Goal: Task Accomplishment & Management: Manage account settings

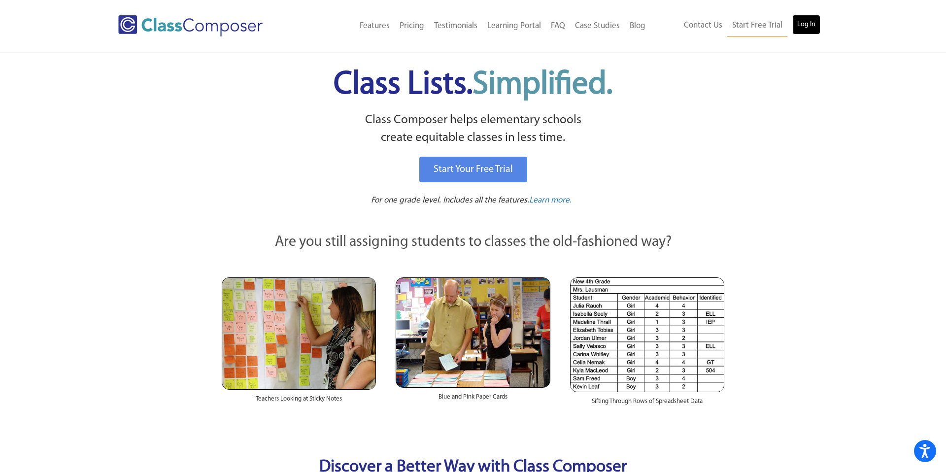
click at [799, 21] on link "Log In" at bounding box center [807, 25] width 28 height 20
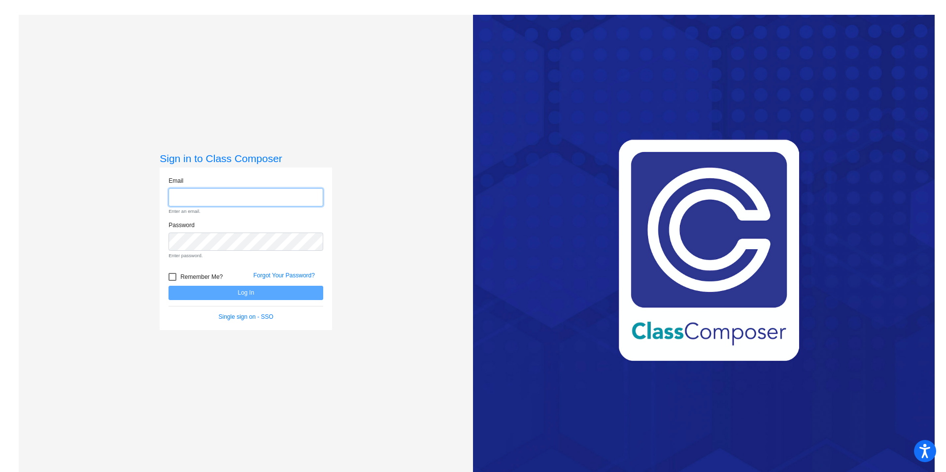
type input "[PERSON_NAME][EMAIL_ADDRESS][PERSON_NAME][DOMAIN_NAME]"
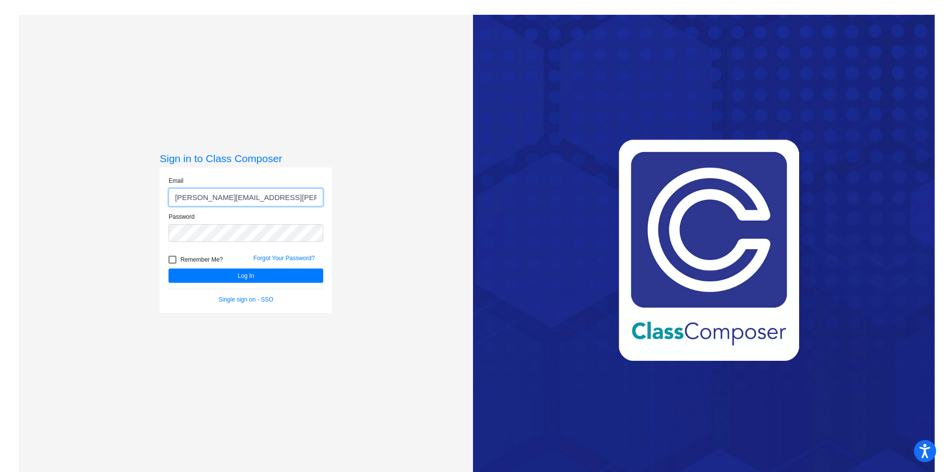
click at [169, 269] on button "Log In" at bounding box center [246, 276] width 155 height 14
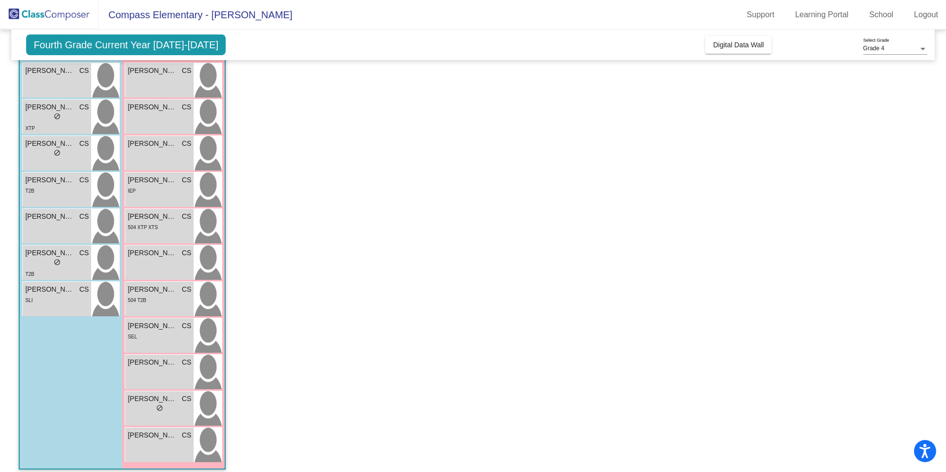
scroll to position [94, 0]
click at [160, 409] on span "do_not_disturb_alt" at bounding box center [159, 409] width 7 height 7
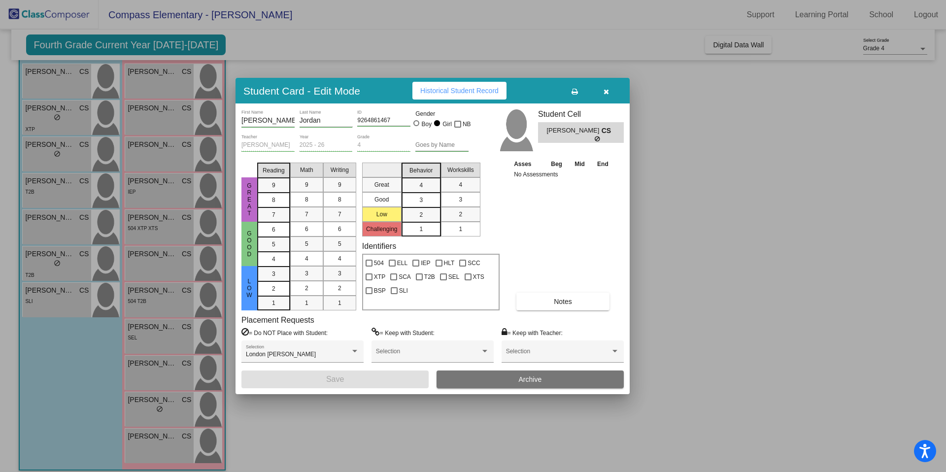
click at [608, 95] on button "button" at bounding box center [607, 91] width 32 height 18
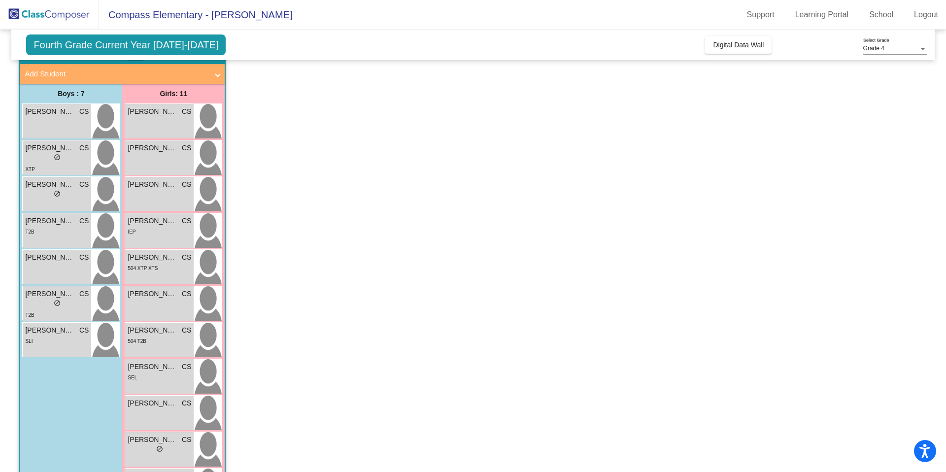
scroll to position [0, 0]
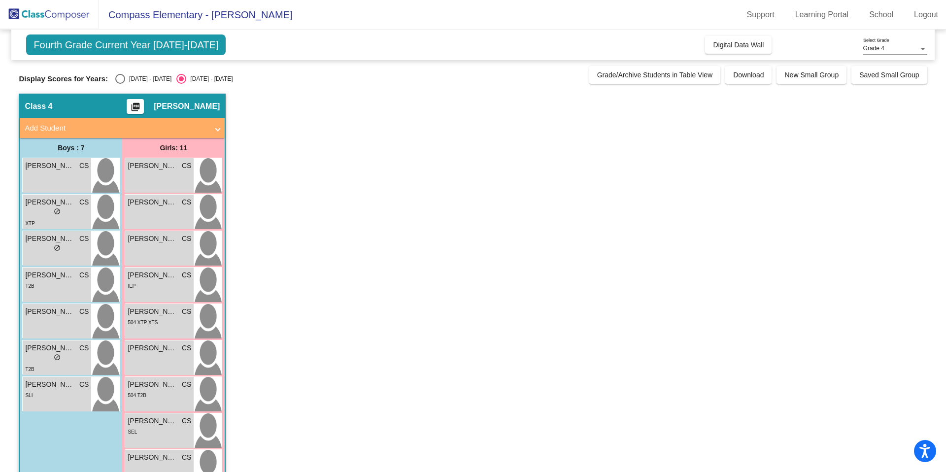
click at [123, 82] on div "Select an option" at bounding box center [120, 79] width 10 height 10
click at [120, 84] on input "2024 - 2025" at bounding box center [120, 84] width 0 height 0
radio input "true"
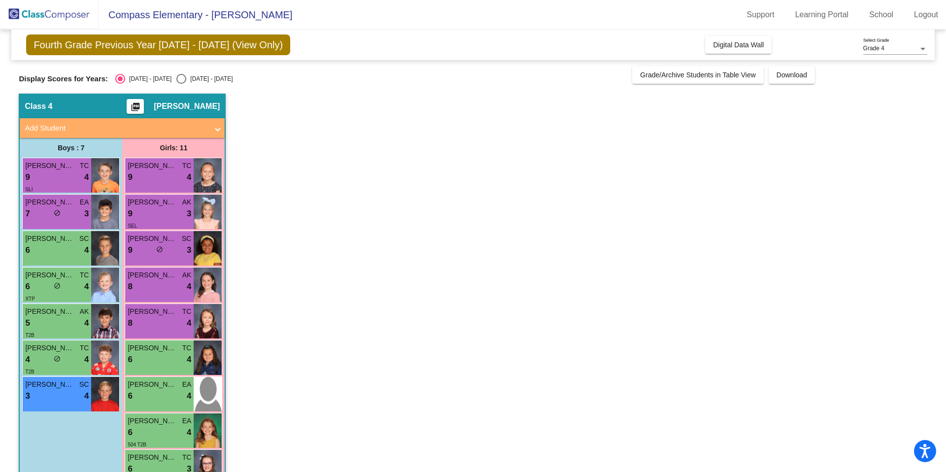
click at [176, 81] on div "Select an option" at bounding box center [181, 79] width 10 height 10
click at [181, 84] on input "2025 - 2026" at bounding box center [181, 84] width 0 height 0
radio input "true"
